Goal: Navigation & Orientation: Find specific page/section

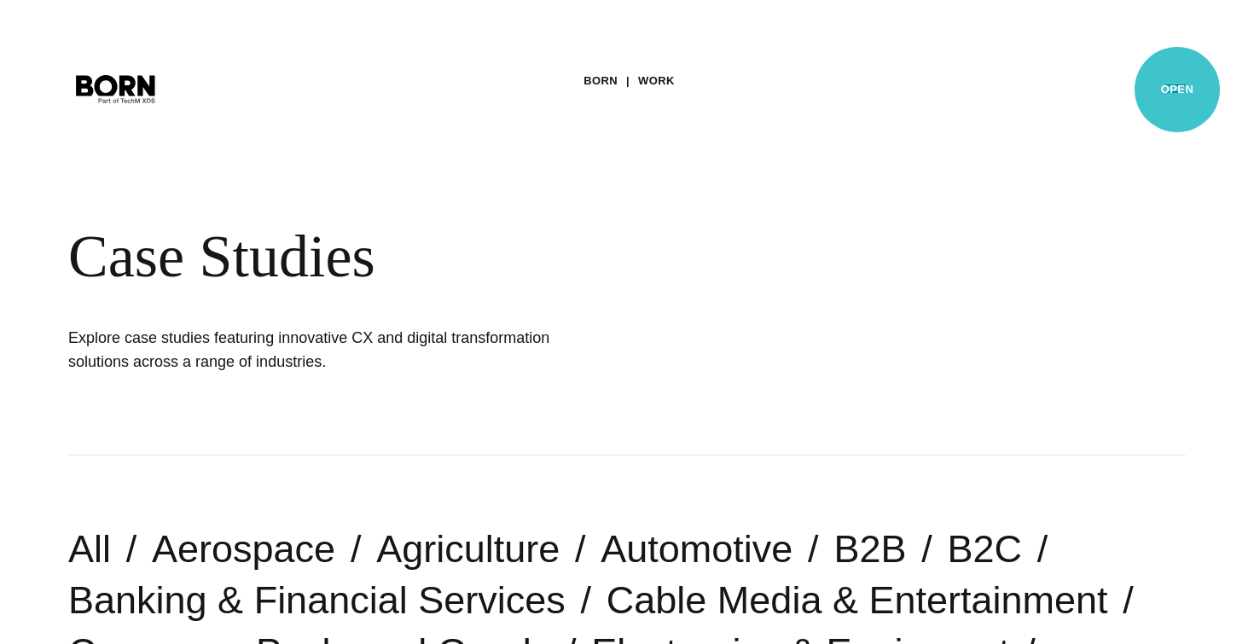
click at [1178, 90] on button "Primary Menu" at bounding box center [1175, 88] width 41 height 36
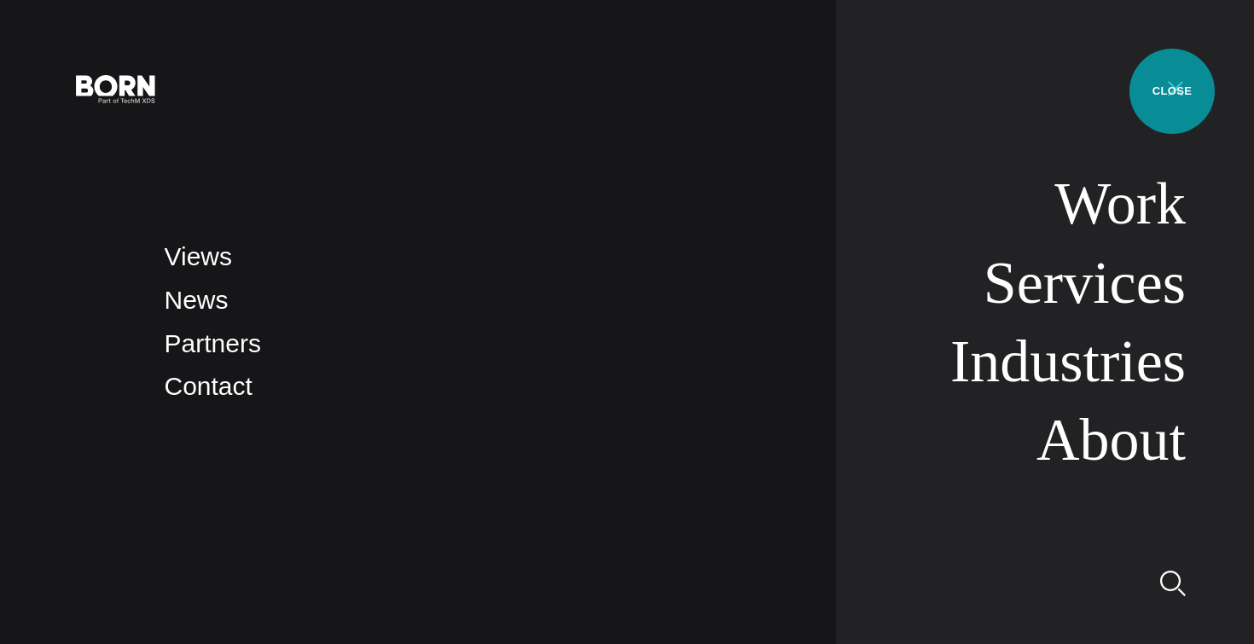
click at [1172, 91] on button "Primary Menu" at bounding box center [1175, 88] width 41 height 36
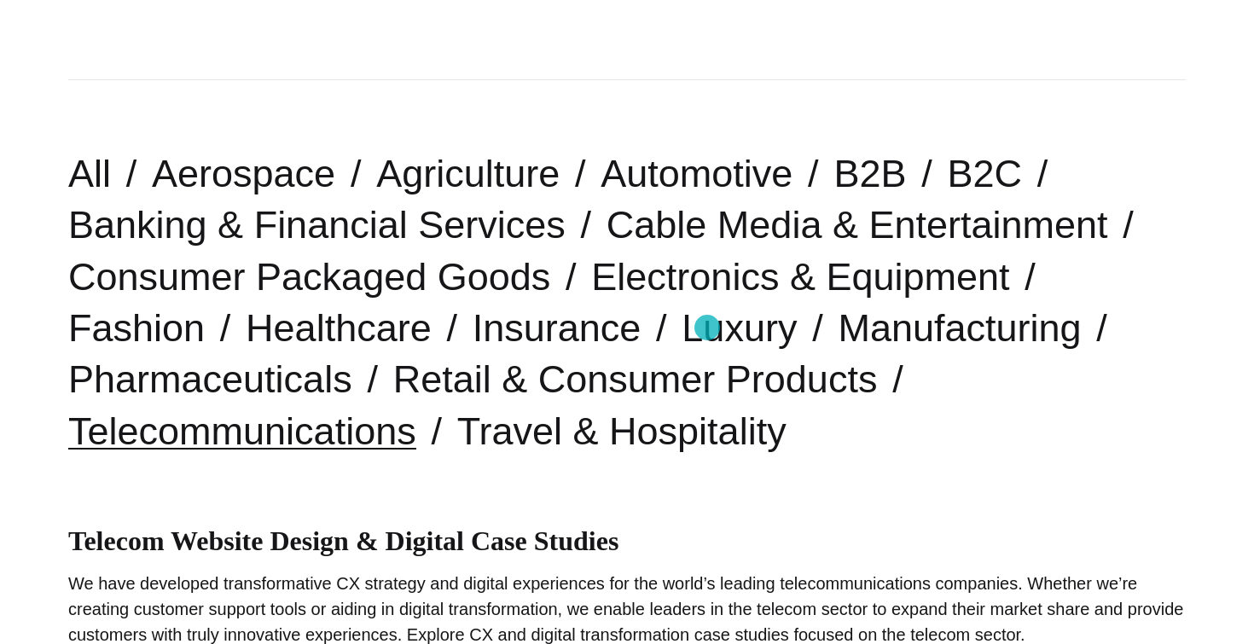
scroll to position [376, 0]
click at [331, 441] on link "Telecommunications" at bounding box center [242, 431] width 348 height 44
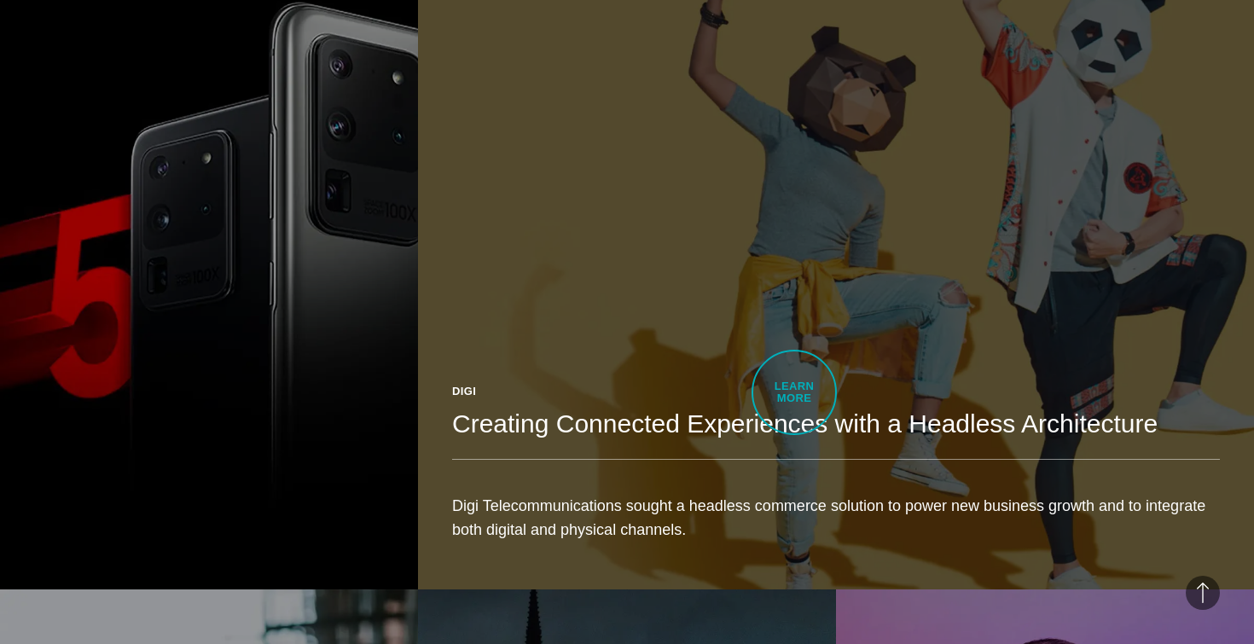
scroll to position [1096, 0]
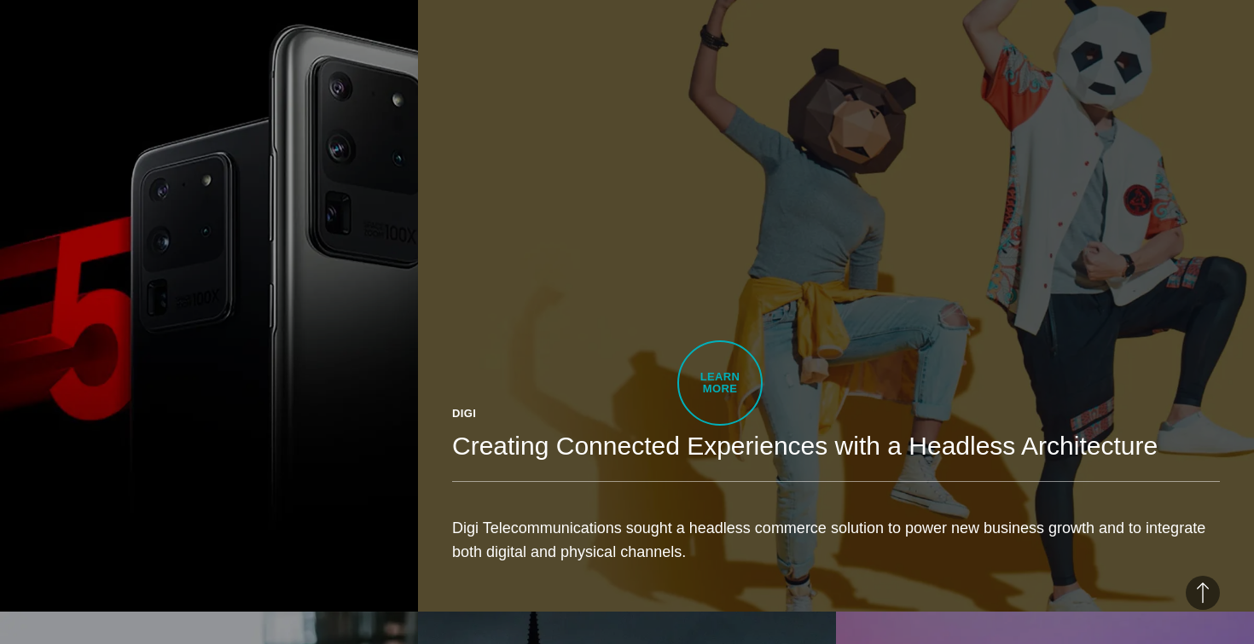
click at [720, 383] on div "Digi Creating Connected Experiences with a Headless Architecture Digi Telecommu…" at bounding box center [836, 491] width 836 height 241
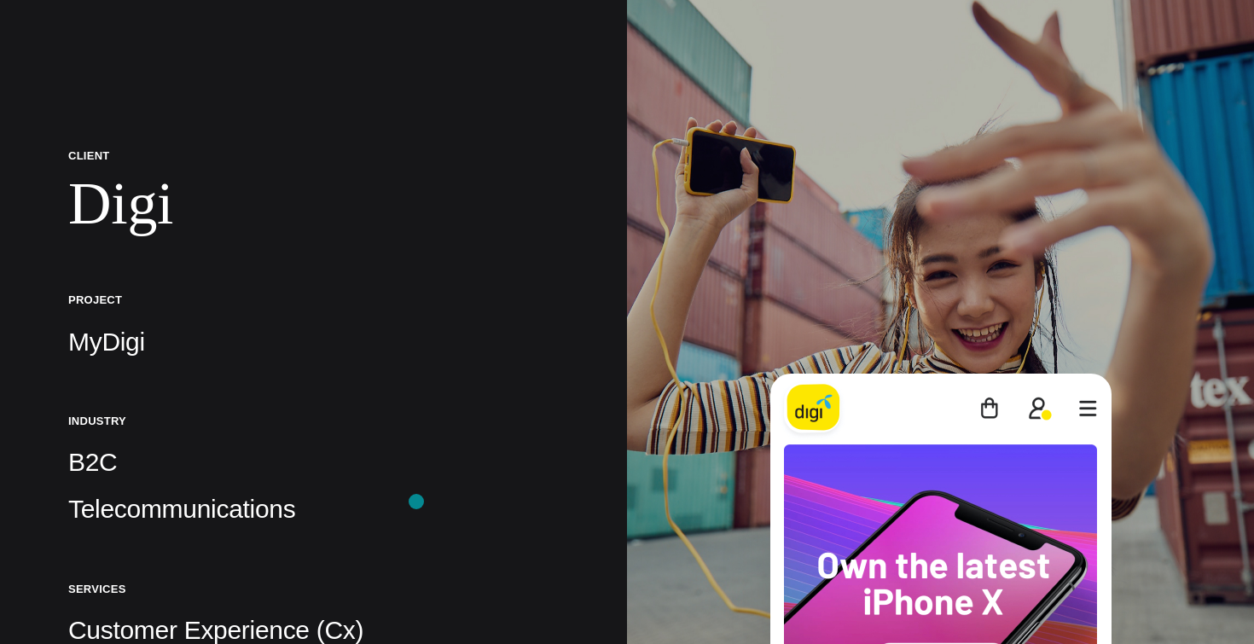
scroll to position [163, 0]
